Goal: Task Accomplishment & Management: Manage account settings

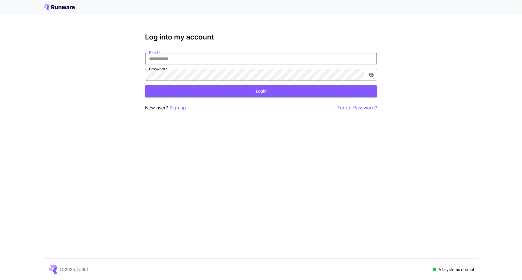
click at [217, 64] on input "Email   *" at bounding box center [261, 59] width 232 height 12
type input "**********"
click button "Login" at bounding box center [261, 91] width 232 height 12
